Goal: Task Accomplishment & Management: Manage account settings

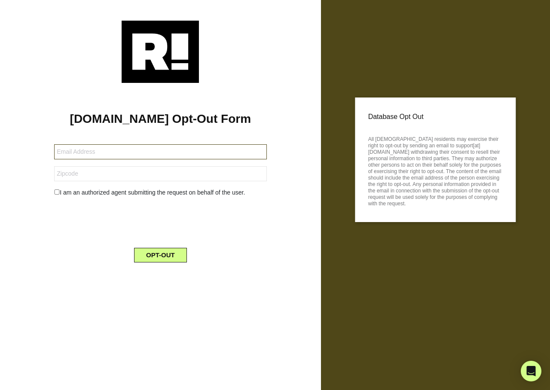
type input "[EMAIL_ADDRESS][DOMAIN_NAME]"
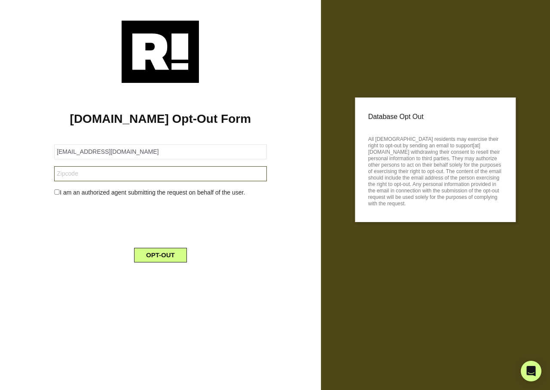
type input "75181"
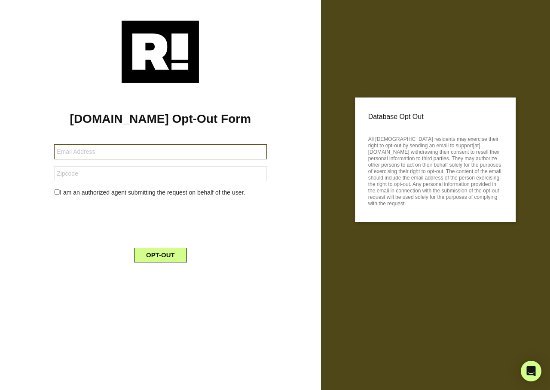
type input "carriehogan1212@gmail.com"
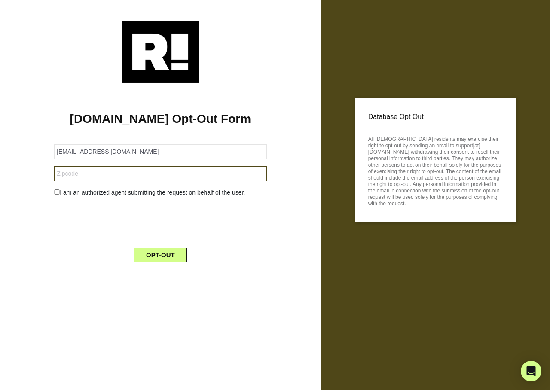
type input "94931"
